Goal: Task Accomplishment & Management: Manage account settings

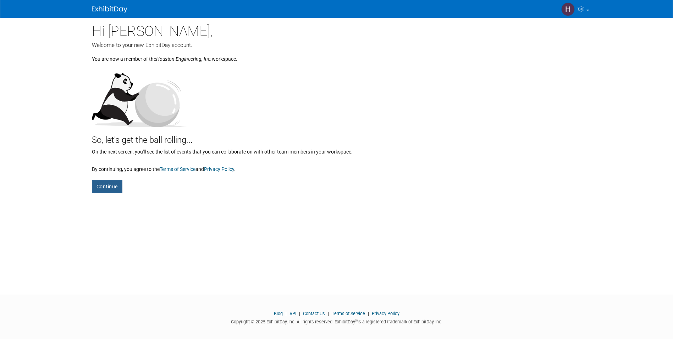
click at [113, 189] on button "Continue" at bounding box center [107, 186] width 31 height 13
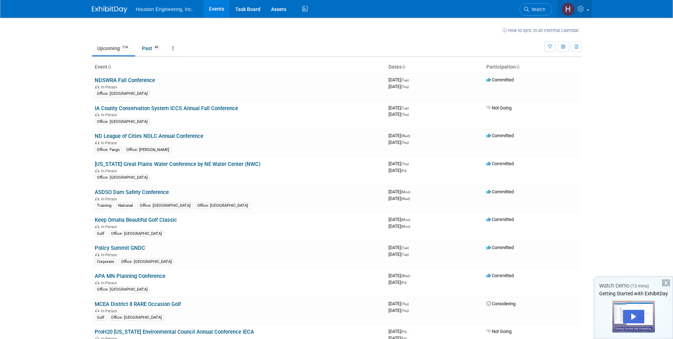
click at [588, 12] on link at bounding box center [574, 9] width 35 height 18
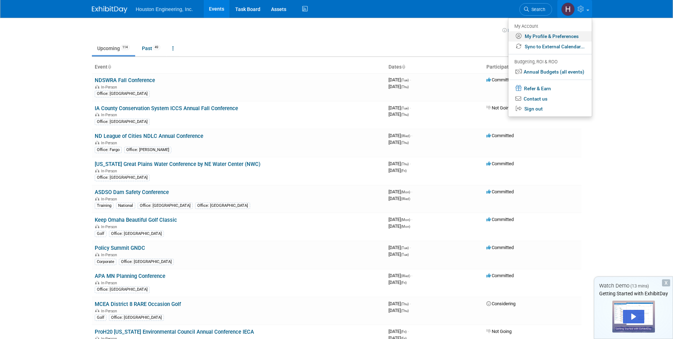
click at [561, 34] on link "My Profile & Preferences" at bounding box center [550, 36] width 83 height 10
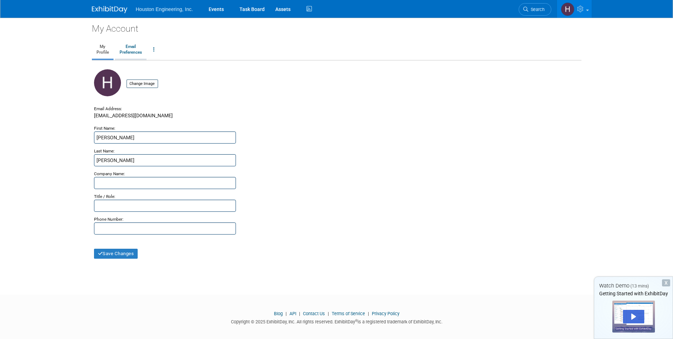
click at [129, 46] on link "Email Preferences" at bounding box center [131, 50] width 32 height 18
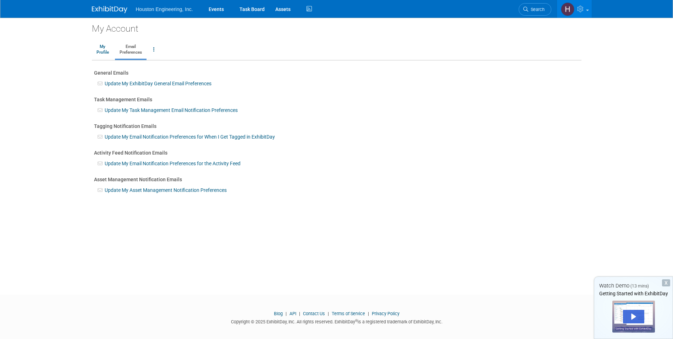
click at [154, 112] on link "Update My Task Management Email Notification Preferences" at bounding box center [171, 110] width 133 height 6
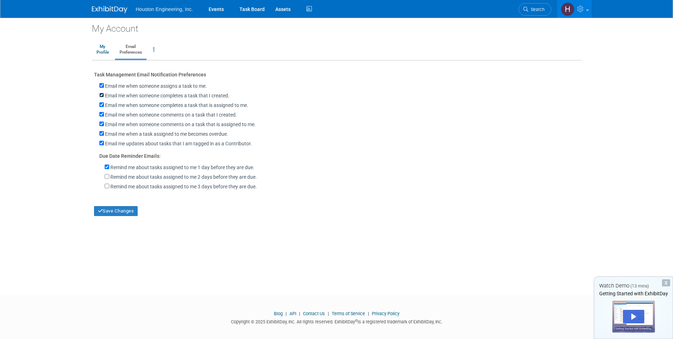
click at [101, 93] on input "Email me when someone completes a task that I created." at bounding box center [101, 95] width 5 height 5
checkbox input "false"
click at [102, 134] on input "Email me when a task assigned to me becomes overdue." at bounding box center [101, 133] width 5 height 5
checkbox input "false"
click at [103, 125] on input "Email me when someone comments on a task that is assigned to me." at bounding box center [101, 123] width 5 height 5
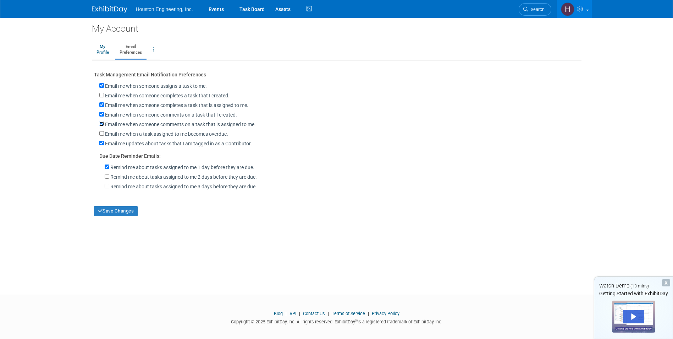
checkbox input "false"
click at [102, 115] on input "Email me when someone comments on a task that I created." at bounding box center [101, 114] width 5 height 5
checkbox input "false"
click at [104, 145] on input "Email me updates about tasks that I am tagged in as a Contributor." at bounding box center [101, 143] width 5 height 5
checkbox input "false"
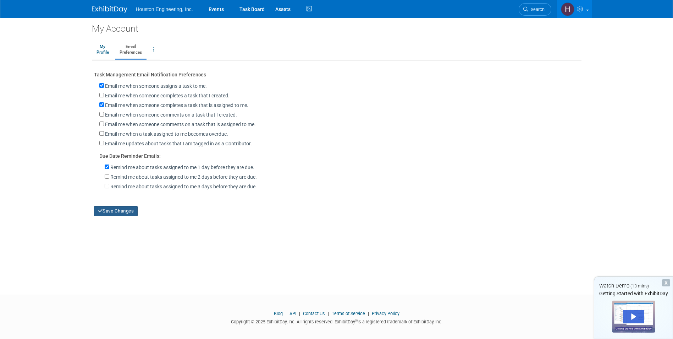
click at [124, 214] on button "Save Changes" at bounding box center [116, 211] width 44 height 10
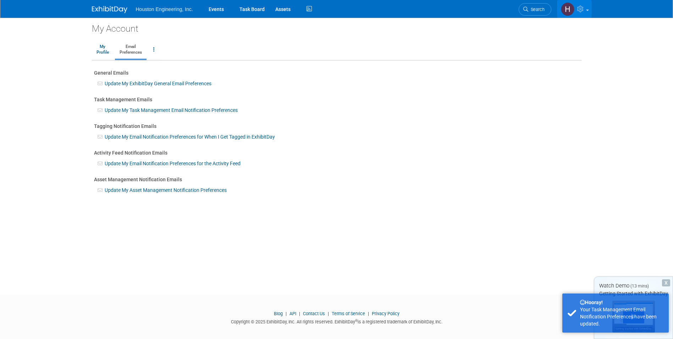
click at [585, 13] on link at bounding box center [574, 9] width 35 height 18
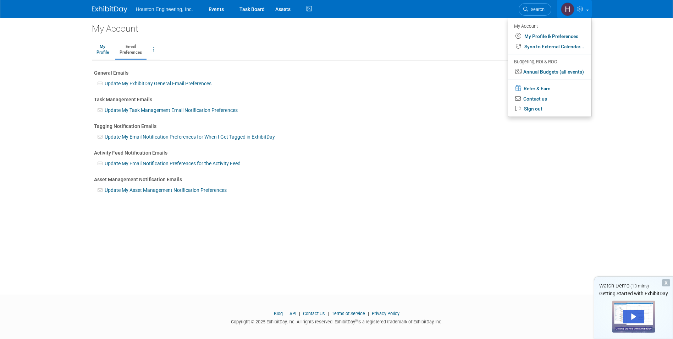
click at [585, 13] on link at bounding box center [574, 9] width 35 height 18
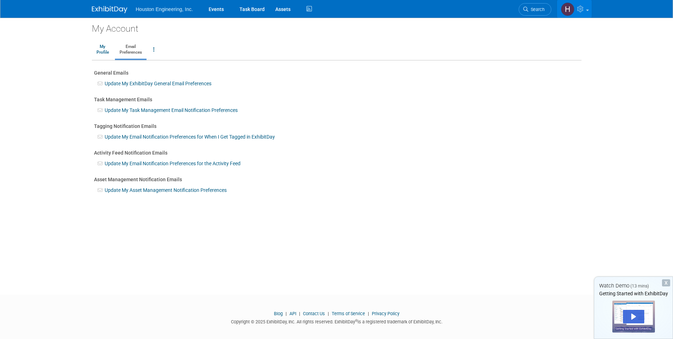
click at [578, 8] on icon at bounding box center [581, 9] width 8 height 6
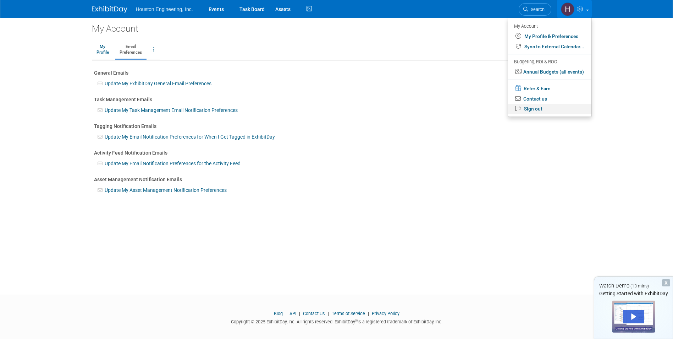
click at [541, 108] on link "Sign out" at bounding box center [549, 109] width 83 height 10
